Goal: Information Seeking & Learning: Learn about a topic

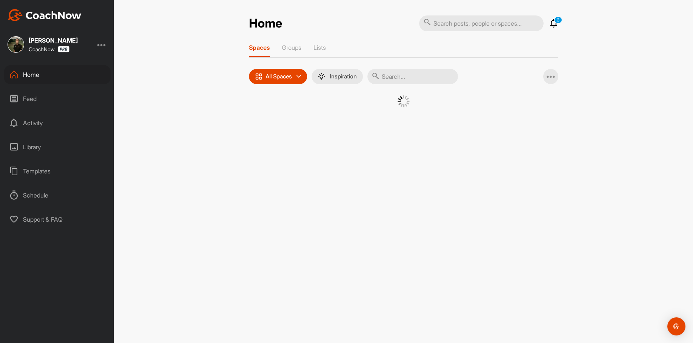
click at [412, 76] on input "text" at bounding box center [413, 76] width 91 height 15
type input "[PERSON_NAME]"
click at [345, 119] on div "TR" at bounding box center [333, 114] width 39 height 39
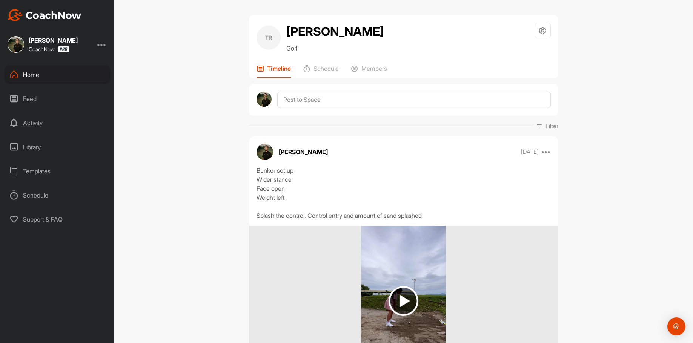
scroll to position [38, 0]
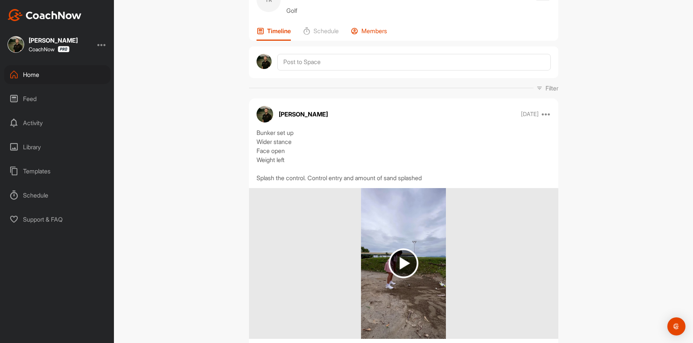
click at [368, 29] on p "Members" at bounding box center [375, 31] width 26 height 8
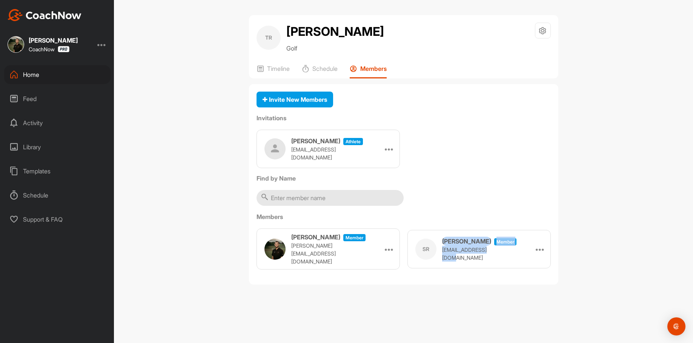
drag, startPoint x: 509, startPoint y: 253, endPoint x: 437, endPoint y: 252, distance: 71.3
click at [437, 252] on div "SR [PERSON_NAME] Member [EMAIL_ADDRESS][DOMAIN_NAME] Make Athlete Remove" at bounding box center [479, 249] width 143 height 38
click at [516, 250] on div "SR [PERSON_NAME] Member [EMAIL_ADDRESS][DOMAIN_NAME] Make Athlete Remove" at bounding box center [479, 249] width 143 height 38
click at [622, 250] on div "TR [PERSON_NAME] Golf Space Settings Your Notifications Timeline Schedule Membe…" at bounding box center [403, 171] width 579 height 343
drag, startPoint x: 489, startPoint y: 256, endPoint x: 440, endPoint y: 257, distance: 49.1
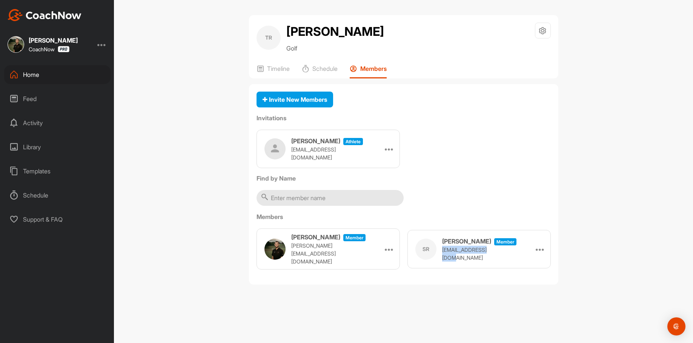
click at [440, 257] on div "SR [PERSON_NAME] Member [EMAIL_ADDRESS][DOMAIN_NAME] Make Athlete Remove" at bounding box center [479, 249] width 143 height 38
click at [262, 68] on icon at bounding box center [261, 69] width 8 height 8
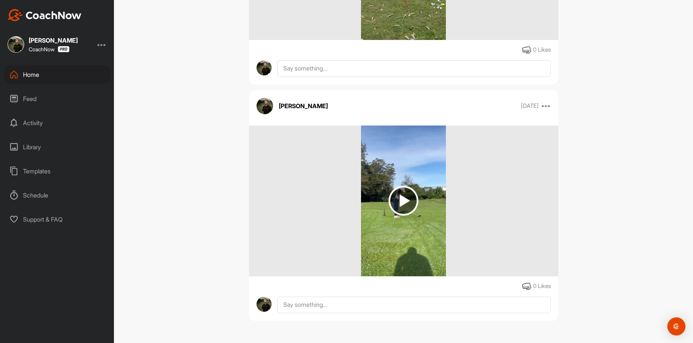
scroll to position [1147, 0]
click at [394, 191] on img at bounding box center [404, 200] width 30 height 30
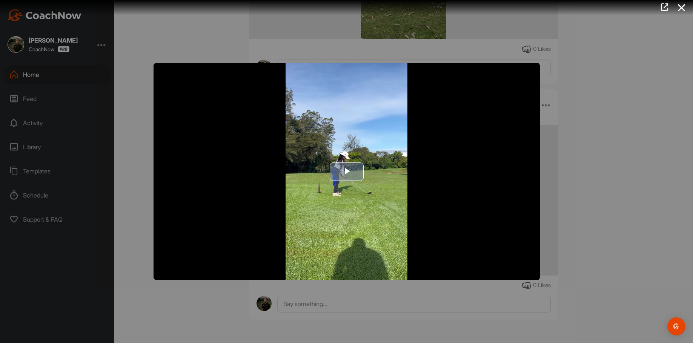
click at [347, 172] on span "Video Player" at bounding box center [347, 172] width 0 height 0
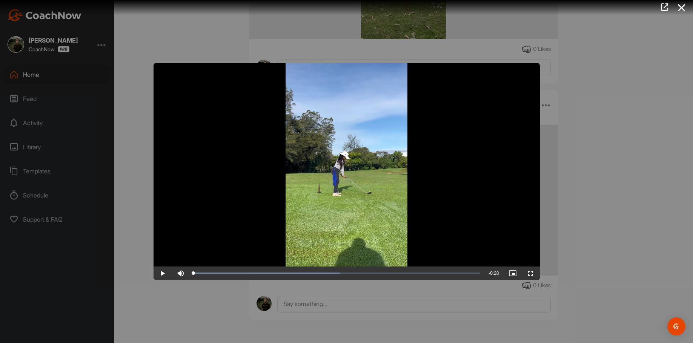
drag, startPoint x: 213, startPoint y: 274, endPoint x: 192, endPoint y: 246, distance: 35.1
click at [677, 3] on icon at bounding box center [681, 8] width 17 height 14
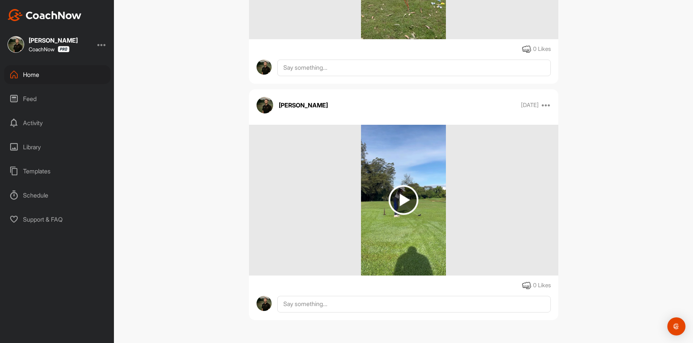
click at [399, 201] on img at bounding box center [404, 200] width 30 height 30
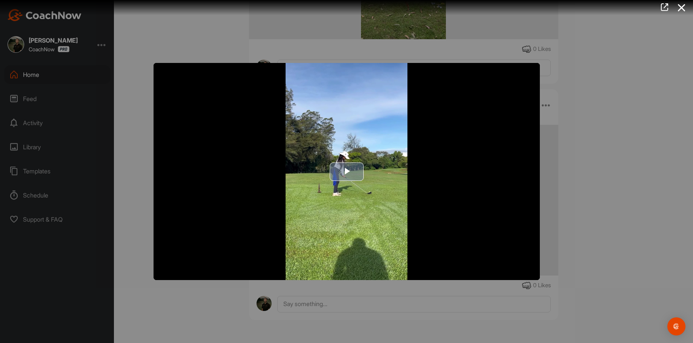
click at [347, 172] on span "Video Player" at bounding box center [347, 172] width 0 height 0
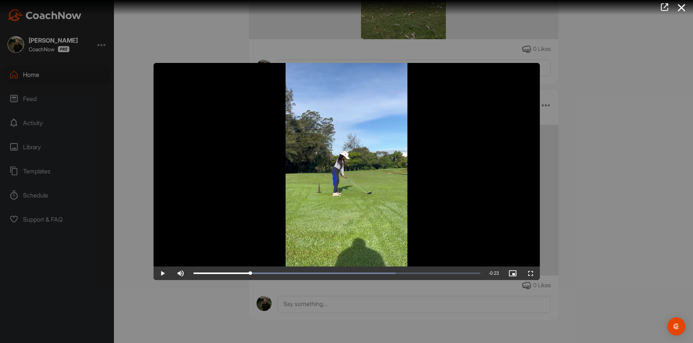
drag, startPoint x: 235, startPoint y: 271, endPoint x: 250, endPoint y: 265, distance: 15.8
click at [168, 274] on span "Video Player" at bounding box center [163, 274] width 18 height 0
drag, startPoint x: 265, startPoint y: 271, endPoint x: 248, endPoint y: 272, distance: 17.0
click at [248, 272] on div "0:05" at bounding box center [221, 273] width 55 height 2
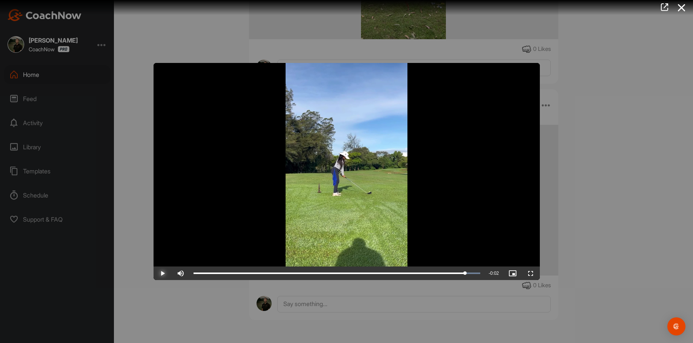
drag, startPoint x: 251, startPoint y: 271, endPoint x: 312, endPoint y: 280, distance: 61.2
click at [312, 280] on div "Video Player is loading. Play Video Play Skip Backward Skip Forward Mute 36% Cu…" at bounding box center [346, 171] width 693 height 343
click at [343, 274] on div "Loaded : 100.00% 0:14 0:26" at bounding box center [337, 273] width 287 height 2
drag, startPoint x: 342, startPoint y: 274, endPoint x: 316, endPoint y: 281, distance: 26.6
click at [316, 281] on div "Video Player is loading. Play Video Play Skip Backward Skip Forward Mute 36% Cu…" at bounding box center [346, 171] width 693 height 343
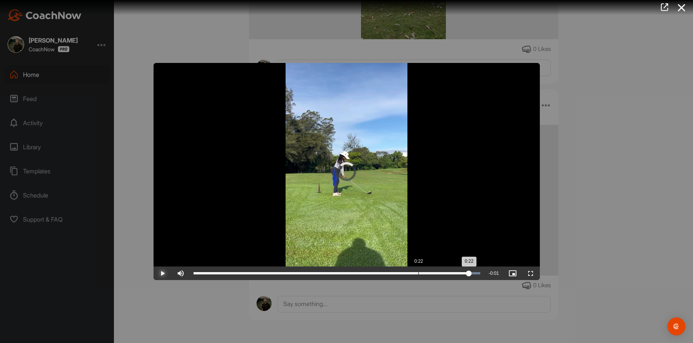
drag, startPoint x: 466, startPoint y: 274, endPoint x: 373, endPoint y: 272, distance: 93.6
click at [373, 272] on div "Loaded : 100.00% 0:22 0:22" at bounding box center [337, 274] width 295 height 14
click at [372, 274] on div "0:17" at bounding box center [283, 273] width 179 height 2
drag, startPoint x: 373, startPoint y: 273, endPoint x: 411, endPoint y: 277, distance: 38.3
click at [411, 277] on div "Loaded : 100.00% 0:21 0:21" at bounding box center [337, 274] width 295 height 14
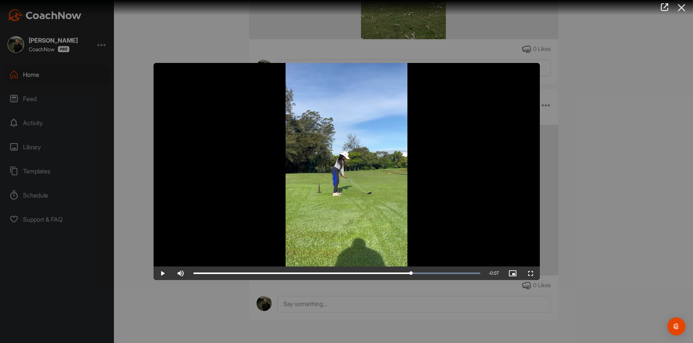
click at [683, 8] on icon at bounding box center [681, 8] width 17 height 14
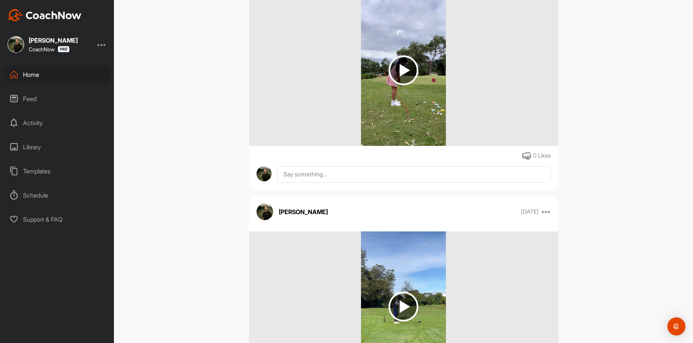
scroll to position [921, 0]
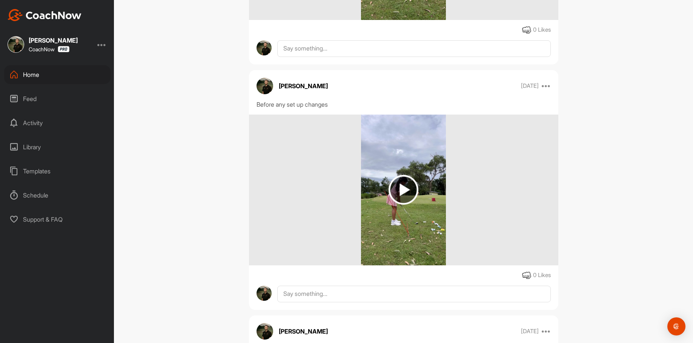
click at [31, 72] on div "Home" at bounding box center [57, 74] width 106 height 19
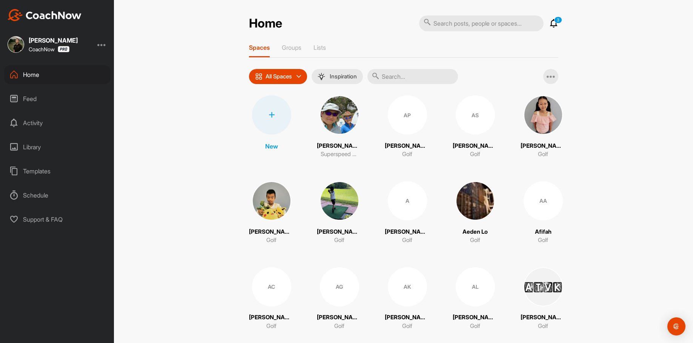
click at [505, 27] on input "text" at bounding box center [481, 23] width 125 height 16
type input "ball flights"
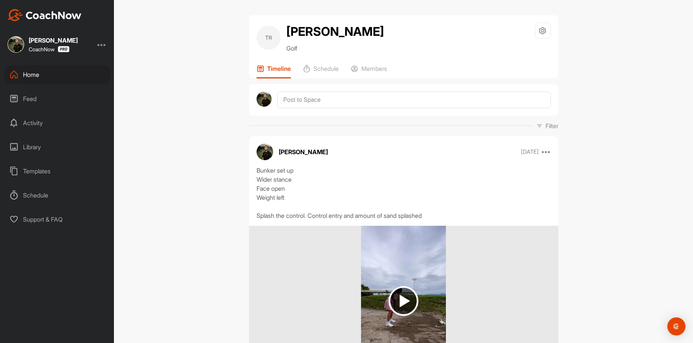
click at [31, 146] on div "Library" at bounding box center [57, 147] width 106 height 19
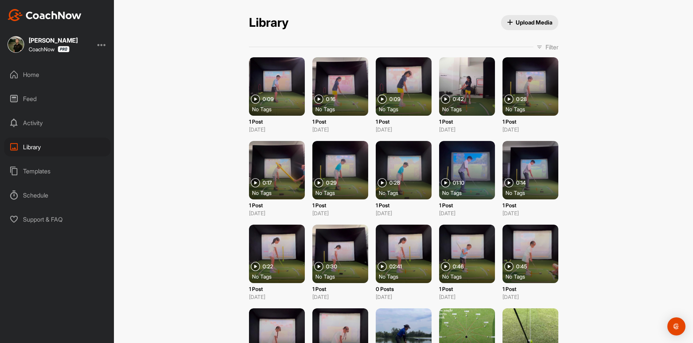
click at [31, 124] on div "Activity" at bounding box center [57, 123] width 106 height 19
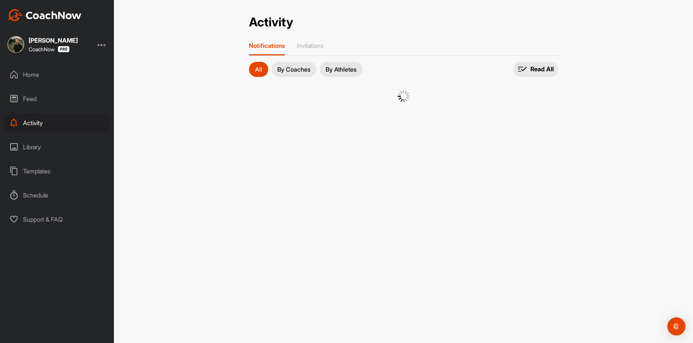
click at [37, 100] on div "Feed" at bounding box center [57, 98] width 106 height 19
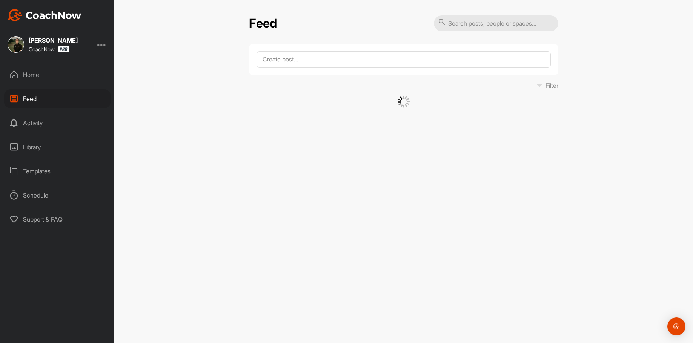
click at [497, 23] on input "text" at bounding box center [496, 23] width 125 height 16
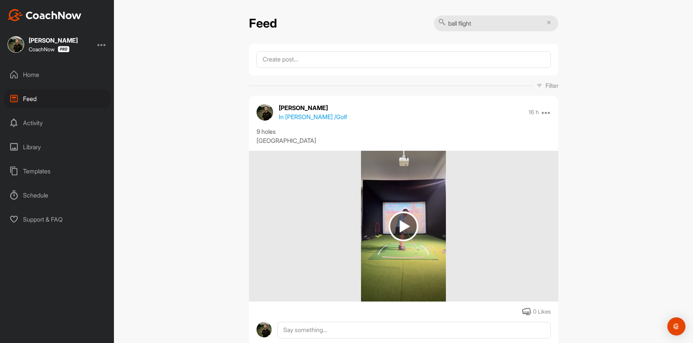
type input "ball flights"
